Goal: Information Seeking & Learning: Learn about a topic

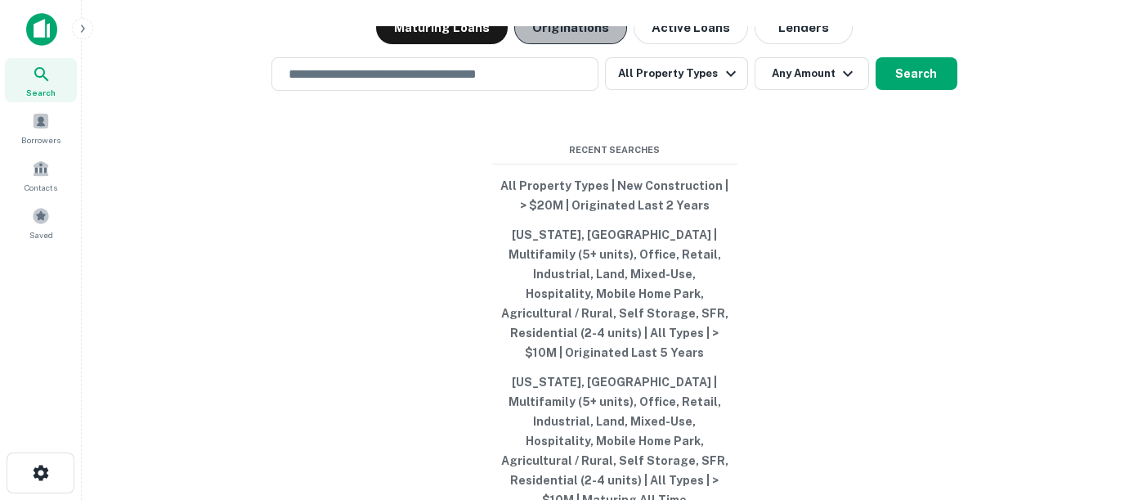
click at [574, 44] on button "Originations" at bounding box center [570, 27] width 113 height 33
click at [596, 44] on button "Originations" at bounding box center [570, 27] width 113 height 33
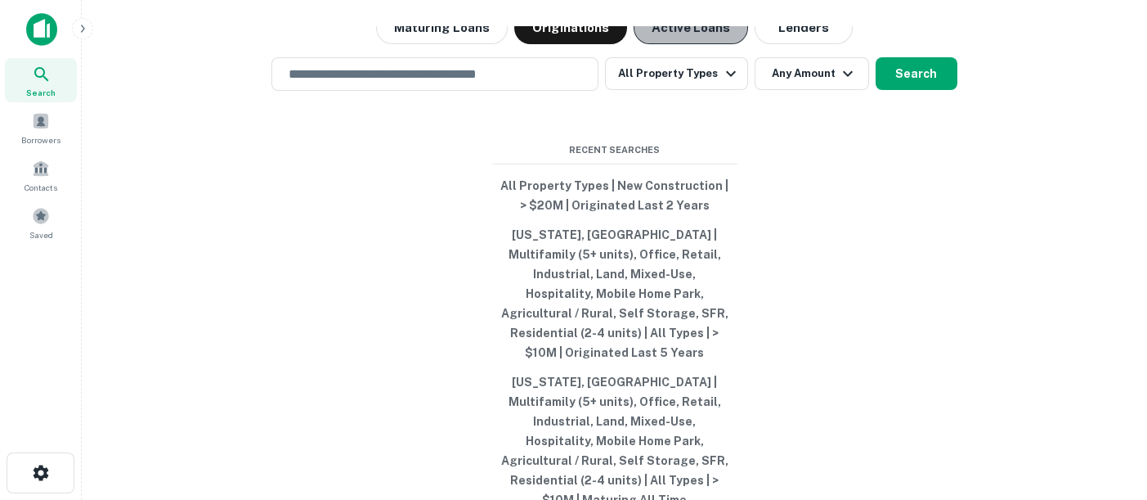
click at [729, 44] on button "Active Loans" at bounding box center [691, 27] width 114 height 33
click at [566, 44] on button "Originations" at bounding box center [570, 27] width 113 height 33
click at [509, 91] on div "​" at bounding box center [435, 74] width 327 height 34
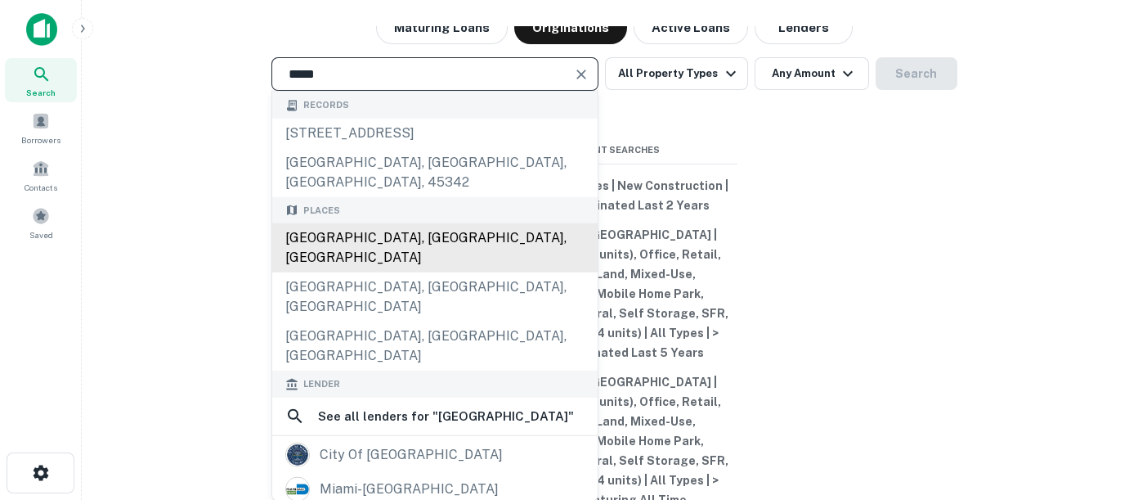
click at [406, 262] on div "Miami, FL, USA" at bounding box center [434, 247] width 325 height 49
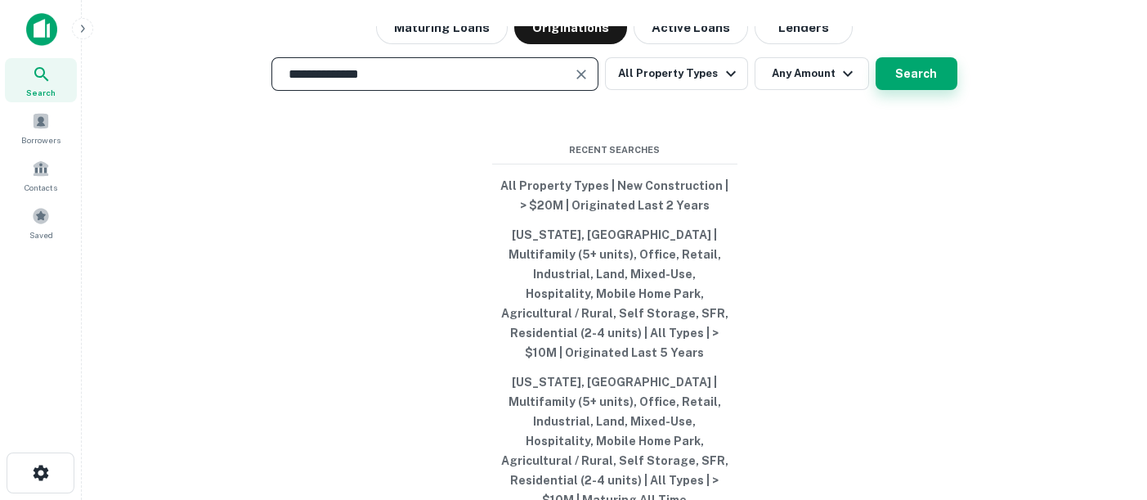
type input "**********"
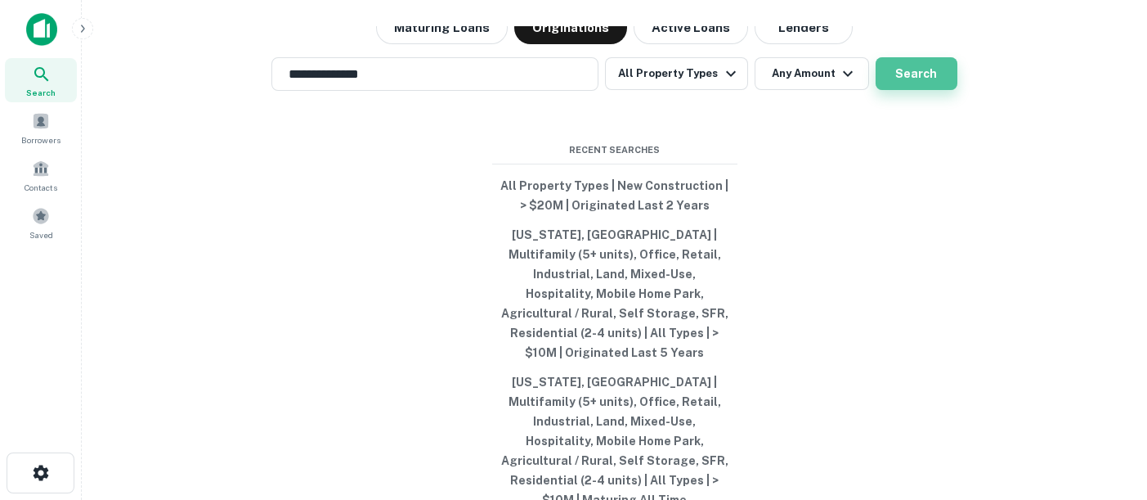
click at [911, 90] on button "Search" at bounding box center [917, 73] width 82 height 33
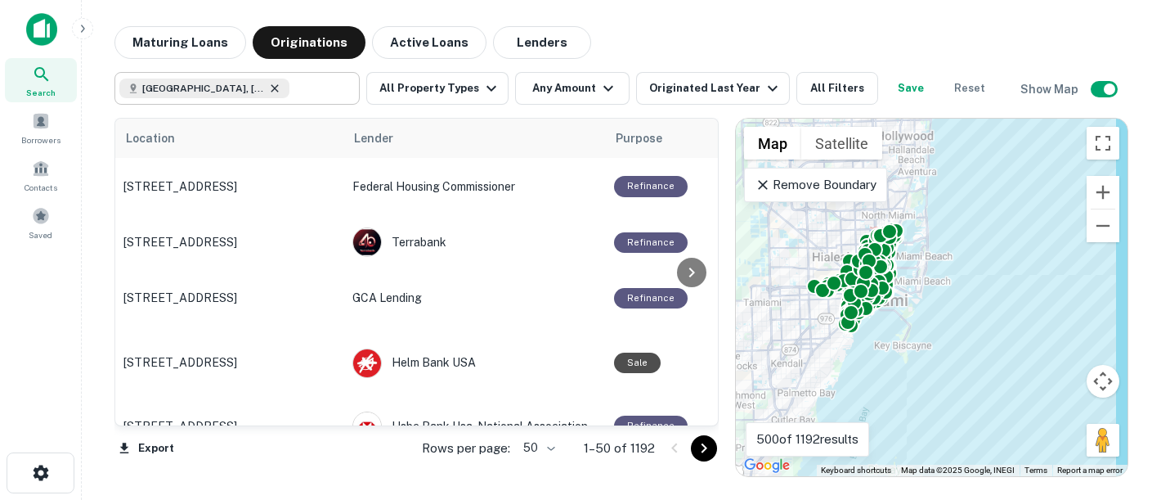
click at [268, 93] on icon at bounding box center [274, 88] width 13 height 13
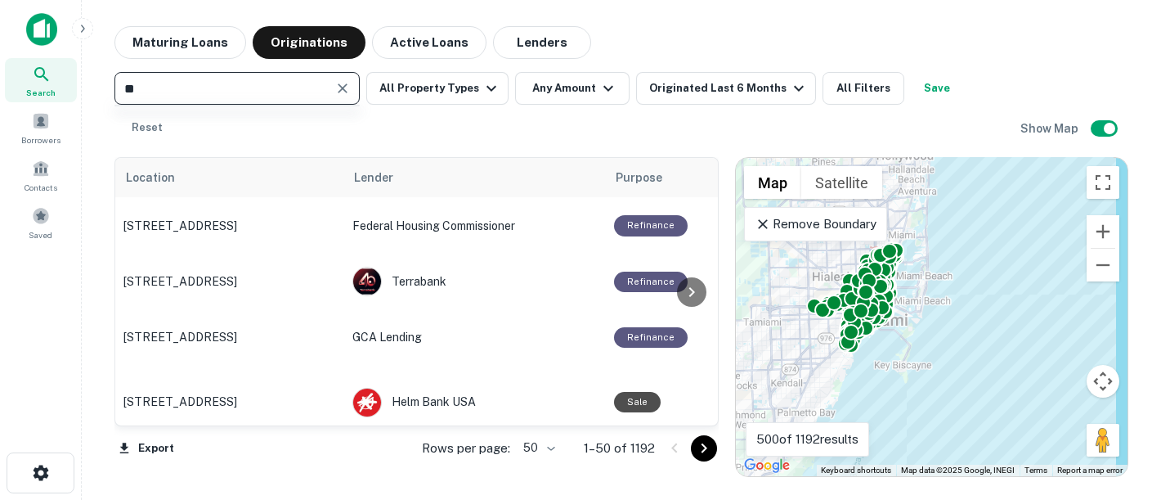
type input "*"
type input "********"
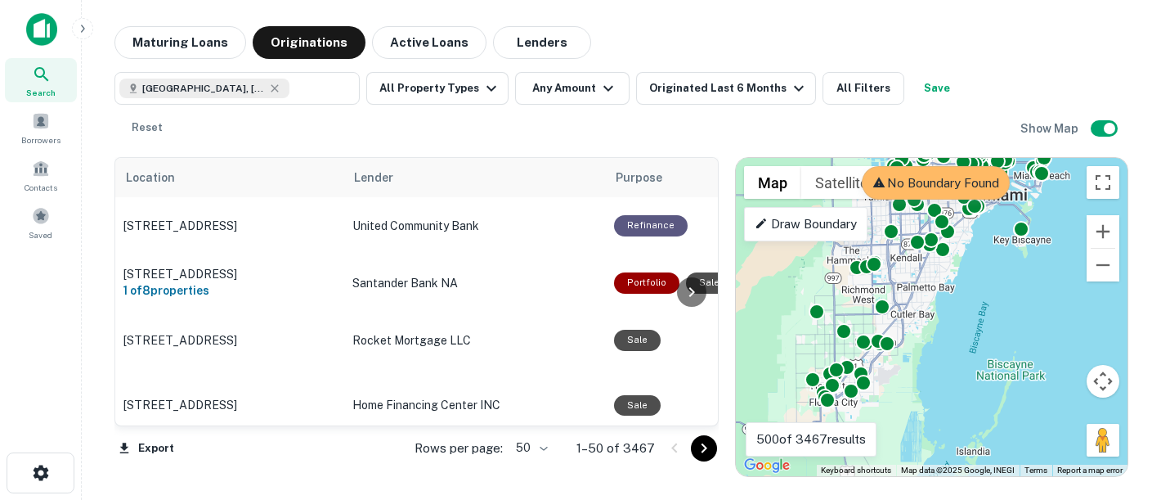
drag, startPoint x: 878, startPoint y: 344, endPoint x: 1002, endPoint y: 402, distance: 136.5
click at [1002, 449] on html "Search Borrowers Contacts Saved Maturing Loans Originations Active Loans Lender…" at bounding box center [580, 250] width 1161 height 500
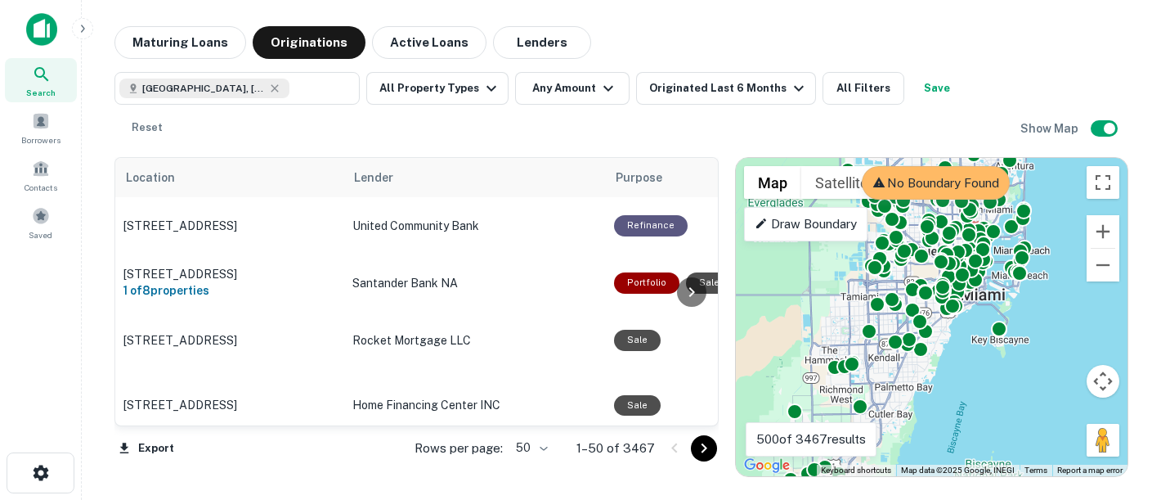
drag, startPoint x: 1043, startPoint y: 326, endPoint x: 1021, endPoint y: 406, distance: 82.9
click at [1021, 406] on div "To activate drag with keyboard, press Alt + Enter. Once in keyboard drag state,…" at bounding box center [932, 317] width 392 height 318
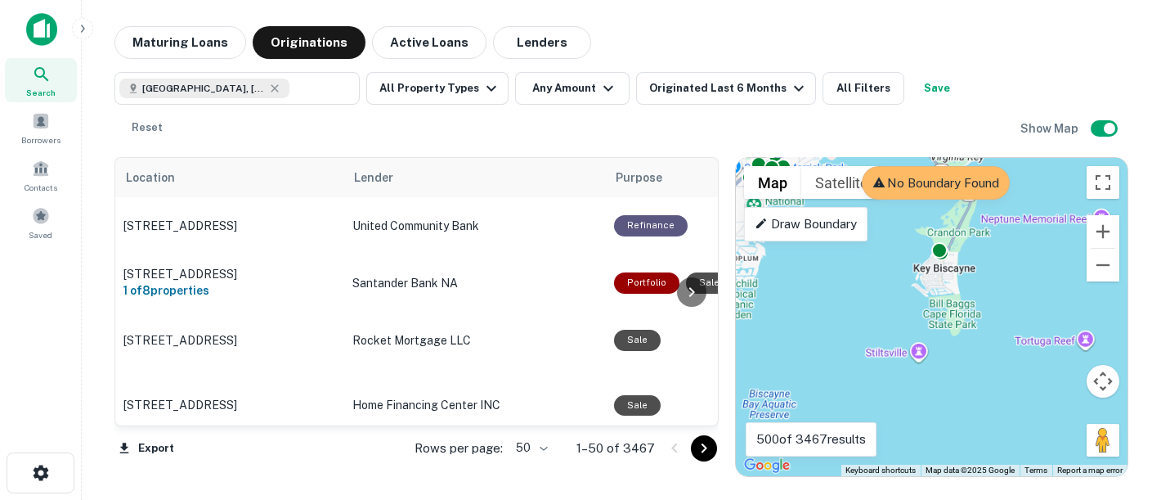
drag, startPoint x: 1035, startPoint y: 357, endPoint x: 1042, endPoint y: 450, distance: 93.5
click at [1032, 449] on div "To activate drag with keyboard, press Alt + Enter. Once in keyboard drag state,…" at bounding box center [932, 317] width 392 height 318
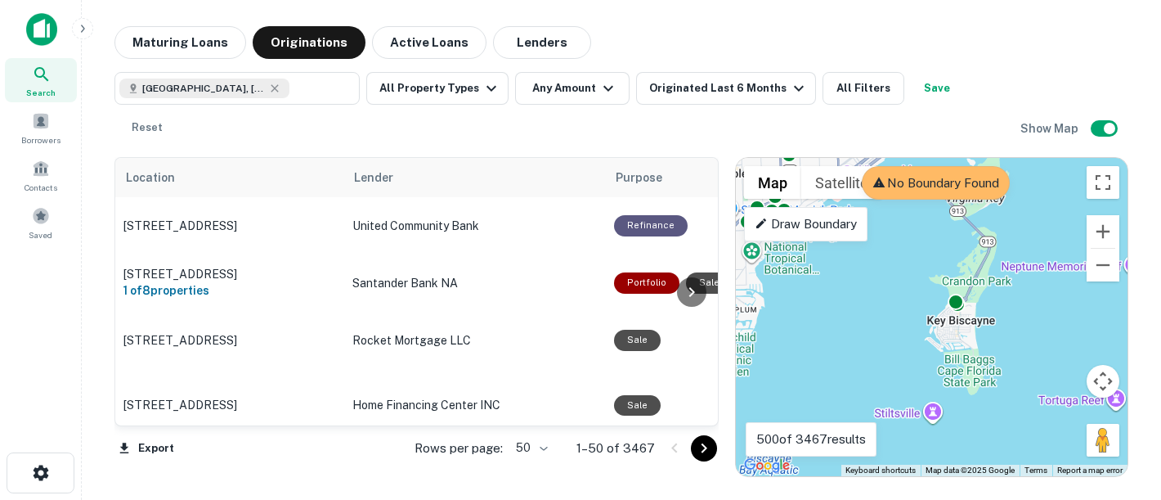
drag, startPoint x: 1026, startPoint y: 245, endPoint x: 1045, endPoint y: 309, distance: 67.3
click at [1032, 309] on div "To activate drag with keyboard, press Alt + Enter. Once in keyboard drag state,…" at bounding box center [932, 317] width 392 height 318
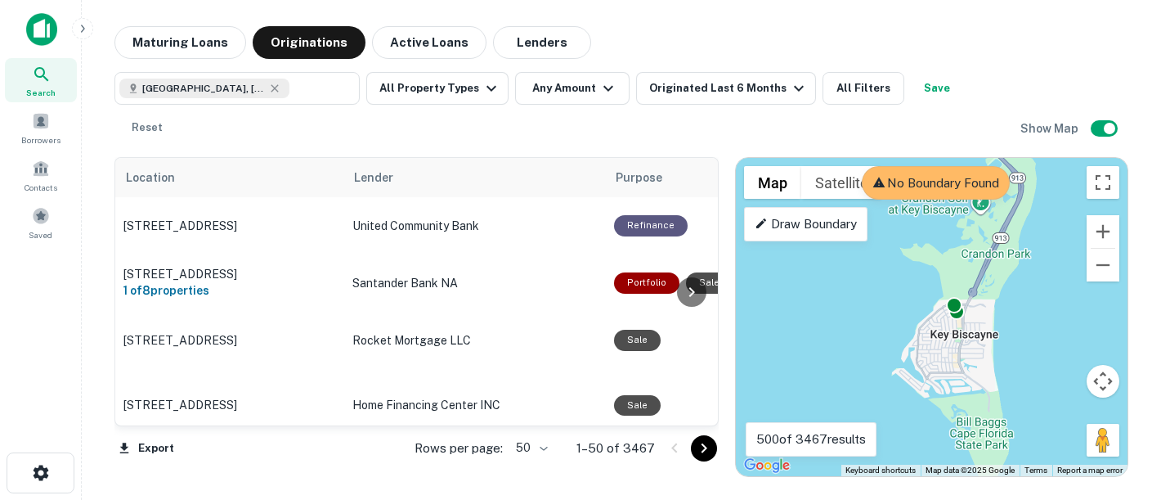
drag, startPoint x: 982, startPoint y: 299, endPoint x: 1062, endPoint y: 297, distance: 79.4
click at [1032, 297] on div "To activate drag with keyboard, press Alt + Enter. Once in keyboard drag state,…" at bounding box center [932, 317] width 392 height 318
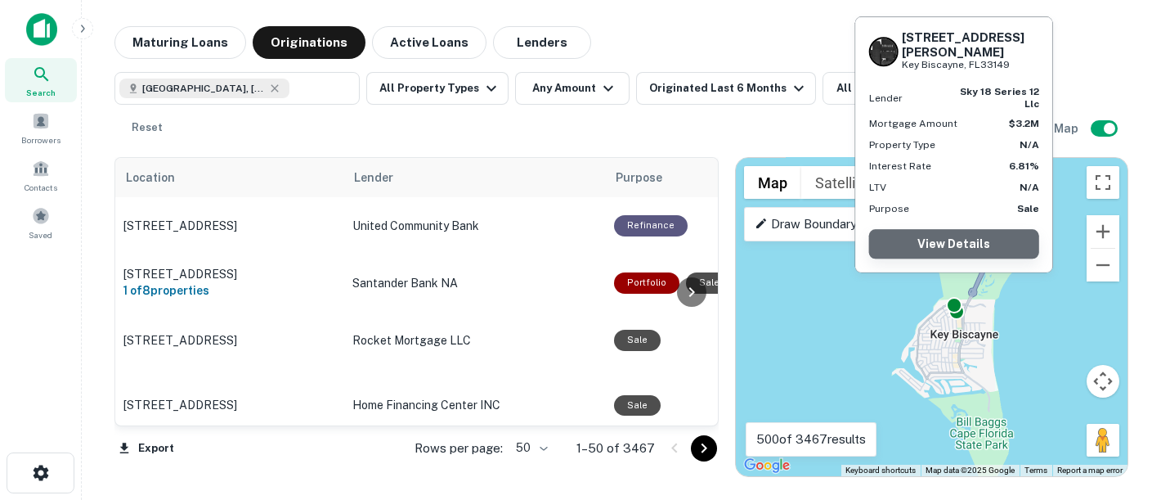
click at [946, 246] on link "View Details" at bounding box center [954, 243] width 170 height 29
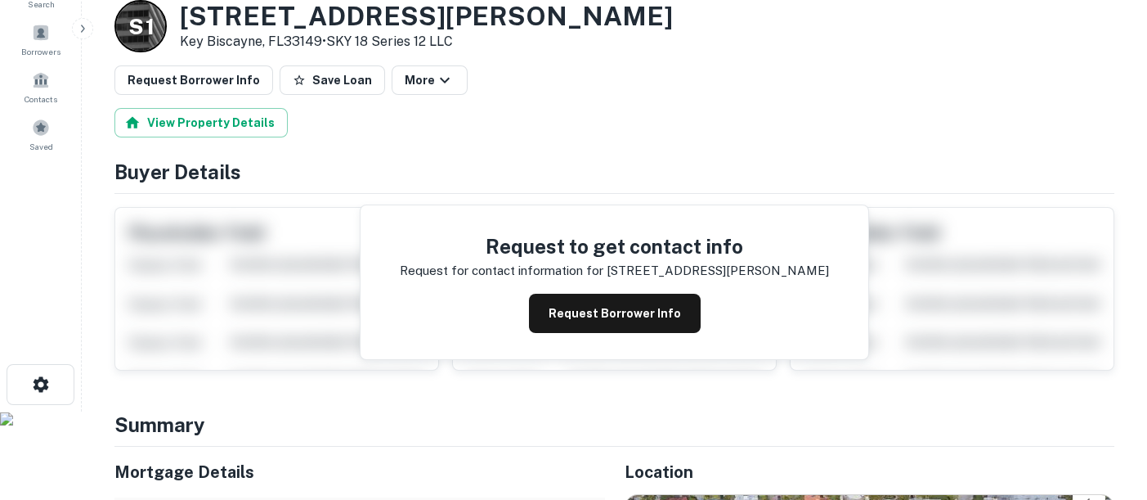
scroll to position [545, 0]
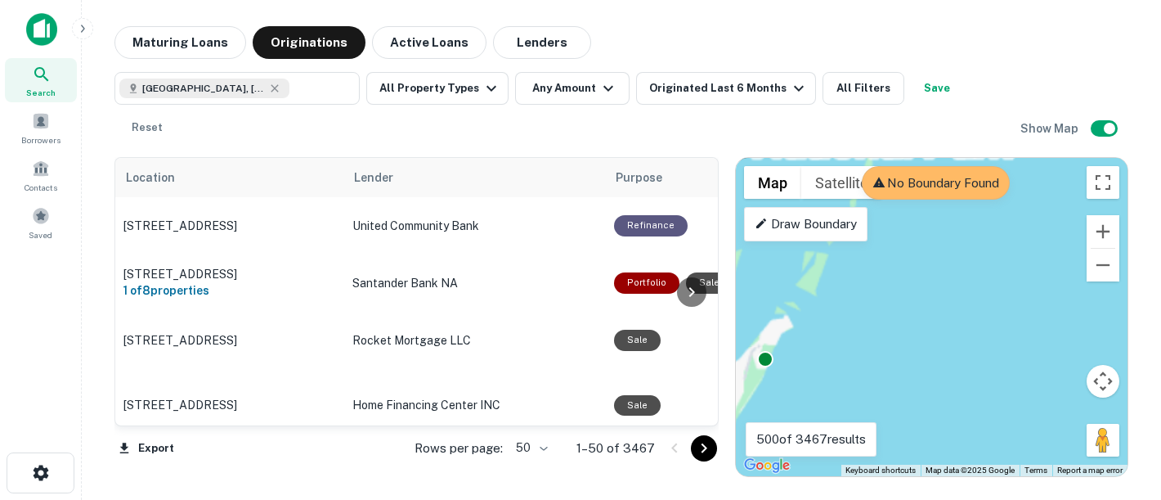
drag, startPoint x: 940, startPoint y: 372, endPoint x: 985, endPoint y: 496, distance: 132.5
click at [985, 496] on main "Maturing Loans Originations Active Loans Lenders [GEOGRAPHIC_DATA], [GEOGRAPHIC…" at bounding box center [622, 250] width 1080 height 500
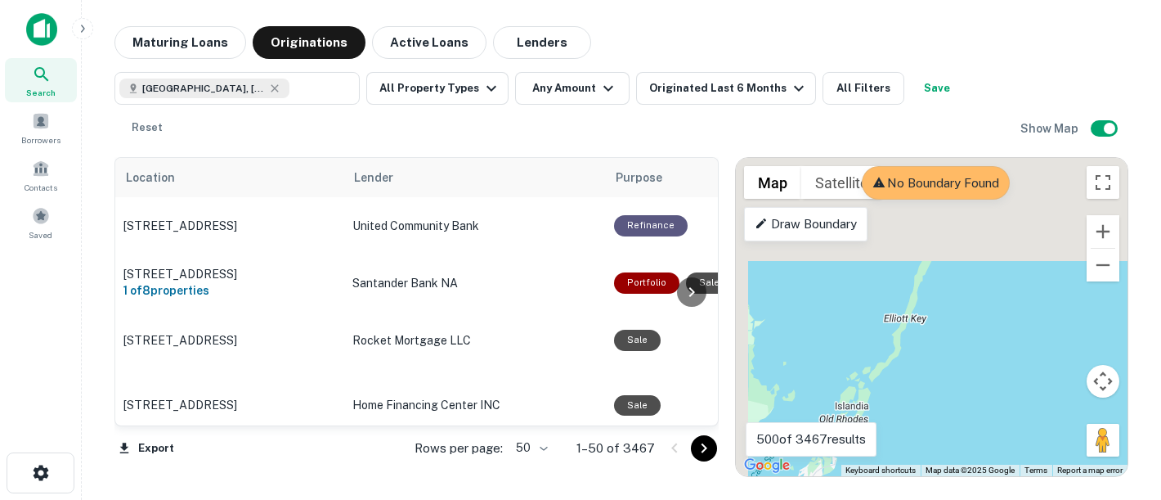
drag, startPoint x: 928, startPoint y: 225, endPoint x: 1006, endPoint y: 439, distance: 227.9
click at [1006, 439] on div "To activate drag with keyboard, press Alt + Enter. Once in keyboard drag state,…" at bounding box center [932, 317] width 392 height 318
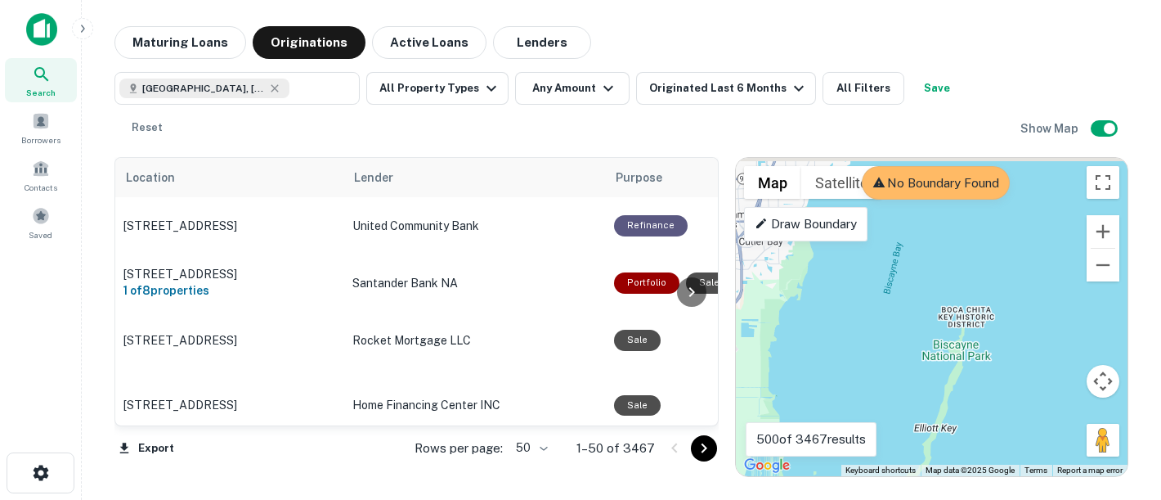
drag, startPoint x: 961, startPoint y: 295, endPoint x: 1001, endPoint y: 454, distance: 163.6
click at [1001, 454] on div "To activate drag with keyboard, press Alt + Enter. Once in keyboard drag state,…" at bounding box center [932, 317] width 392 height 318
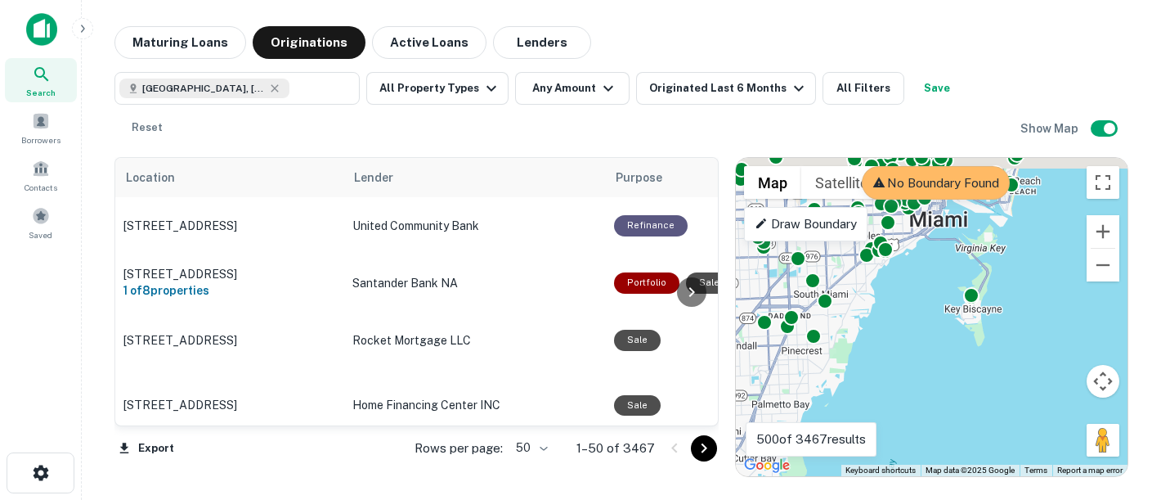
click at [994, 450] on div "To activate drag with keyboard, press Alt + Enter. Once in keyboard drag state,…" at bounding box center [932, 317] width 392 height 318
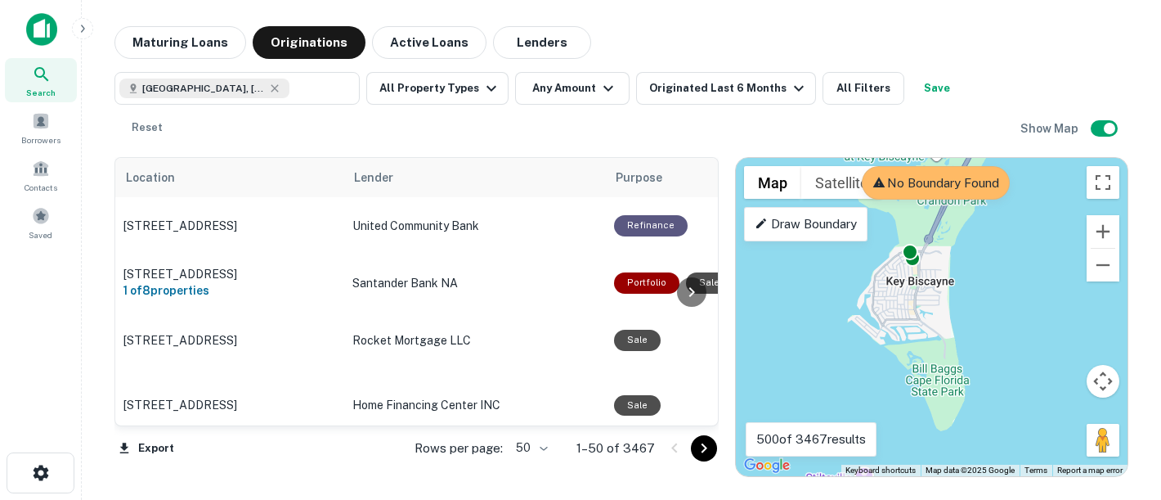
drag, startPoint x: 1027, startPoint y: 286, endPoint x: 999, endPoint y: 473, distance: 188.5
click at [999, 473] on div "To activate drag with keyboard, press Alt + Enter. Once in keyboard drag state,…" at bounding box center [932, 317] width 392 height 318
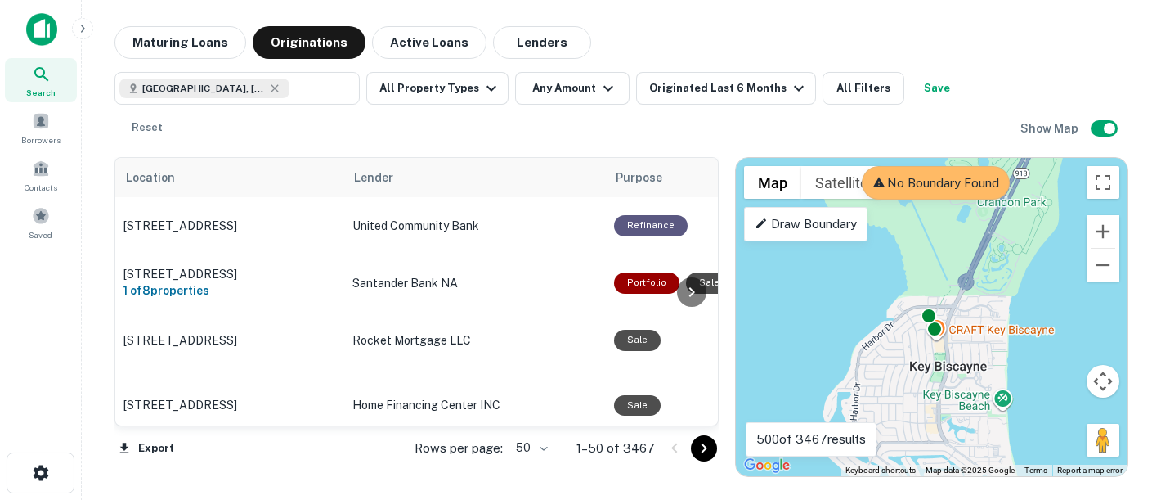
drag, startPoint x: 982, startPoint y: 265, endPoint x: 1122, endPoint y: 524, distance: 294.6
click at [1122, 499] on html "Search Borrowers Contacts Saved Maturing Loans Originations Active Loans Lender…" at bounding box center [580, 250] width 1161 height 500
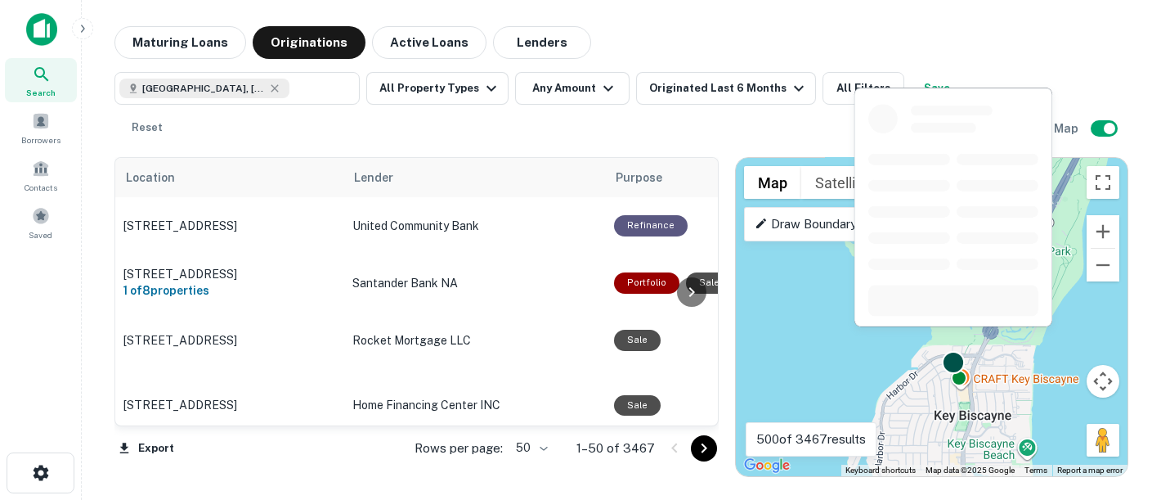
click at [949, 350] on div at bounding box center [953, 362] width 24 height 24
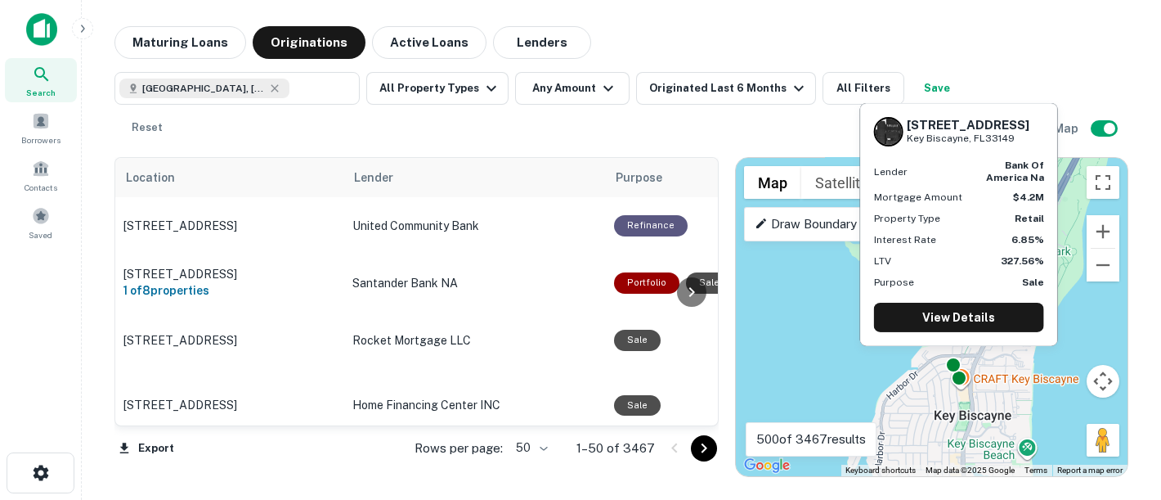
click at [957, 354] on div "[STREET_ADDRESS][GEOGRAPHIC_DATA] bank of america na Mortgage Amount $4.2M Prop…" at bounding box center [959, 229] width 201 height 256
click at [962, 363] on div at bounding box center [959, 375] width 24 height 24
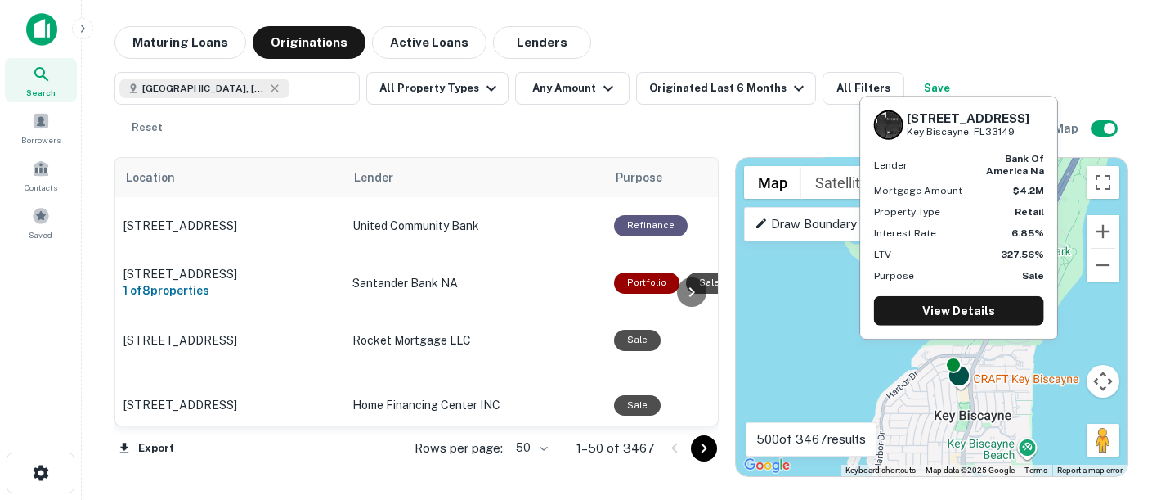
click at [958, 363] on div at bounding box center [959, 375] width 24 height 24
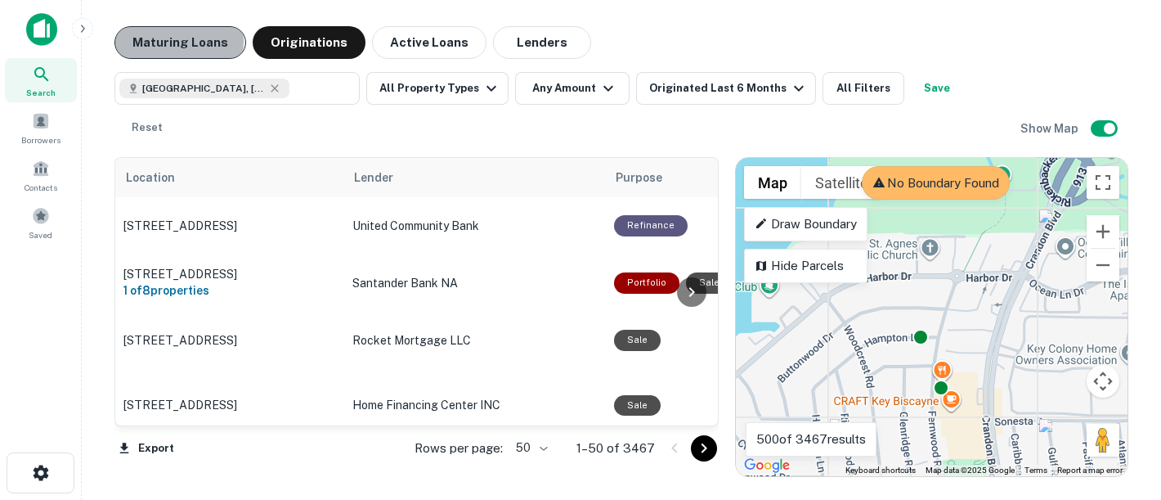
click at [165, 41] on button "Maturing Loans" at bounding box center [180, 42] width 132 height 33
